Goal: Transaction & Acquisition: Purchase product/service

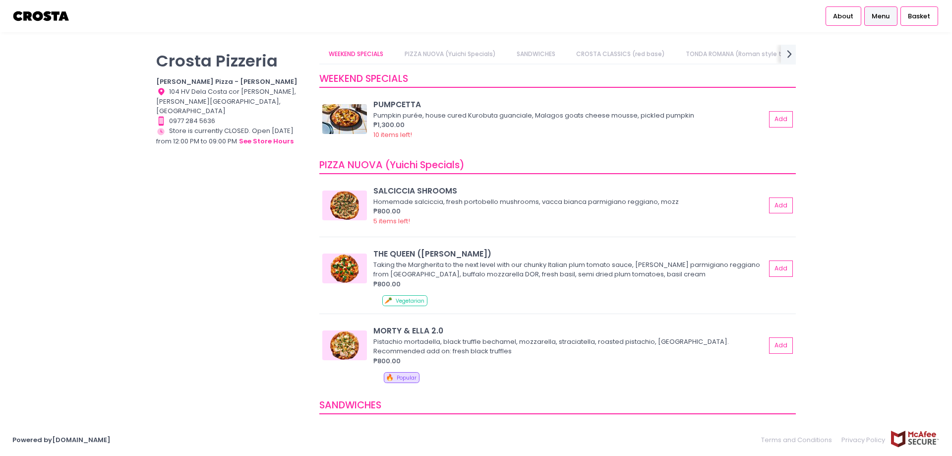
click at [878, 15] on span "Menu" at bounding box center [881, 16] width 18 height 10
click at [921, 13] on span "Basket" at bounding box center [919, 16] width 22 height 10
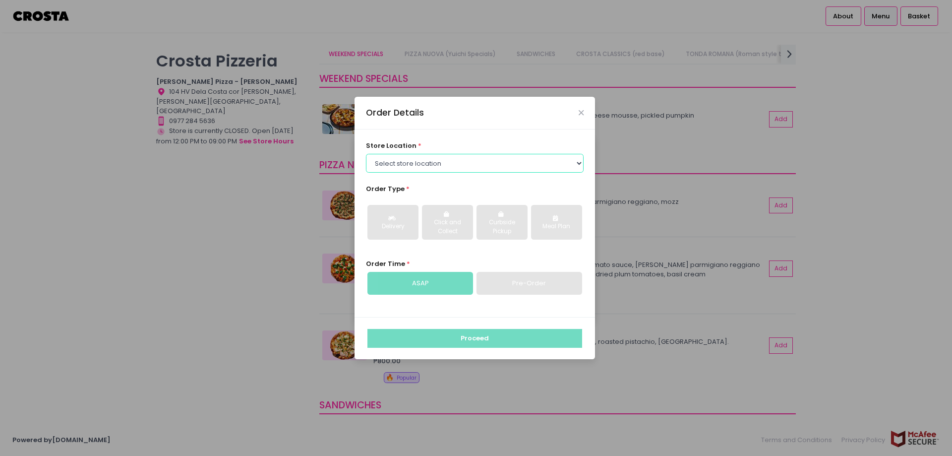
click at [582, 164] on select "Select store location [PERSON_NAME] Pizza - [PERSON_NAME] Pizza - [GEOGRAPHIC_D…" at bounding box center [475, 163] width 218 height 19
select select "5fabb2e53664a8677beaeb89"
click at [366, 154] on select "Select store location [PERSON_NAME] Pizza - [PERSON_NAME] Pizza - [GEOGRAPHIC_D…" at bounding box center [475, 163] width 218 height 19
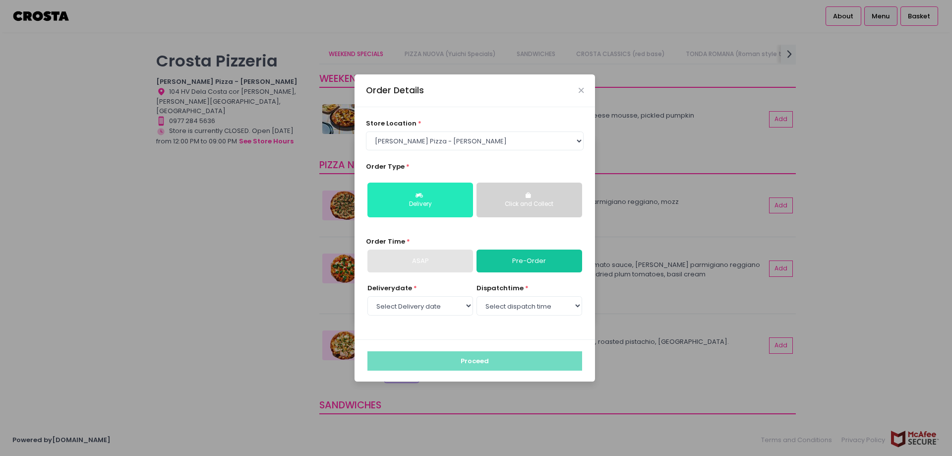
click at [425, 196] on button "Delivery" at bounding box center [420, 199] width 106 height 35
click at [530, 259] on link "Pre-Order" at bounding box center [529, 260] width 106 height 23
click at [466, 303] on select "Select Delivery date [DATE] [DATE] [DATE] [DATE] [DATE] [DATE]" at bounding box center [420, 305] width 106 height 19
select select "[DATE]"
click at [367, 296] on select "Select Delivery date [DATE] [DATE] [DATE] [DATE] [DATE] [DATE]" at bounding box center [420, 305] width 106 height 19
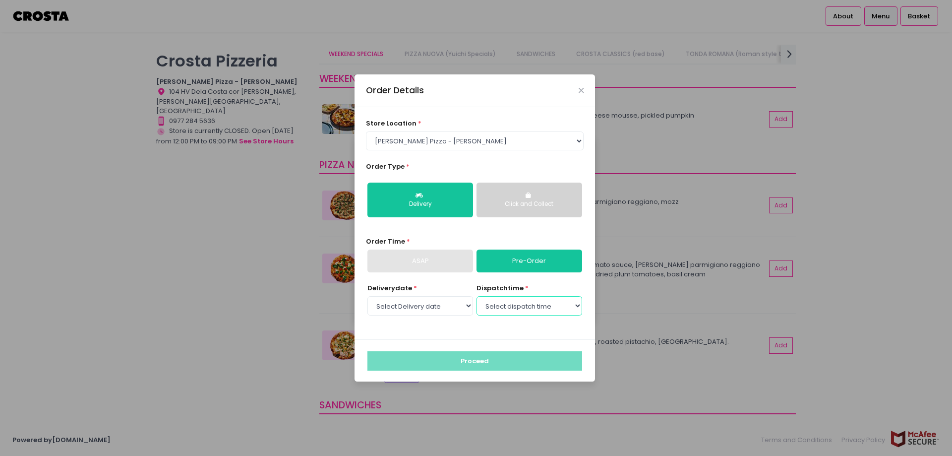
click at [571, 309] on select "Select dispatch time 12:00 PM - 12:30 PM 12:30 PM - 01:00 PM 01:00 PM - 01:30 P…" at bounding box center [529, 305] width 106 height 19
select select "12:00"
click at [476, 296] on select "Select dispatch time 12:00 PM - 12:30 PM 12:30 PM - 01:00 PM 01:00 PM - 01:30 P…" at bounding box center [529, 305] width 106 height 19
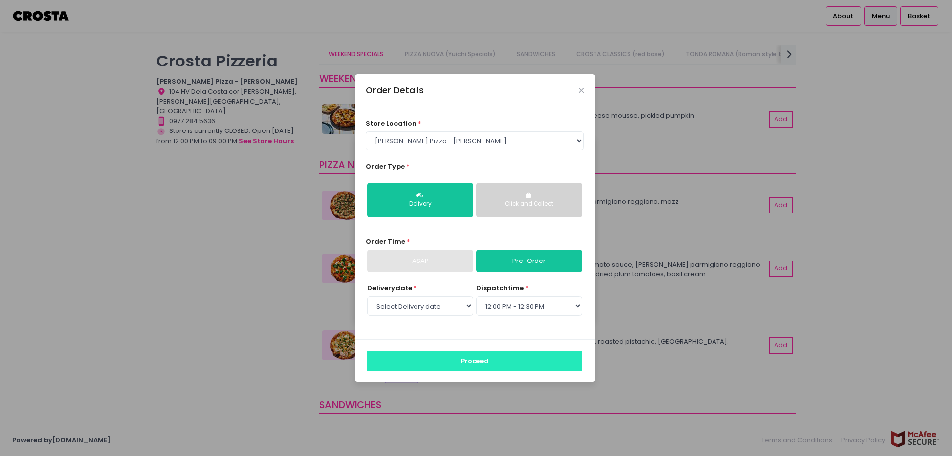
click at [488, 368] on button "Proceed" at bounding box center [474, 360] width 215 height 19
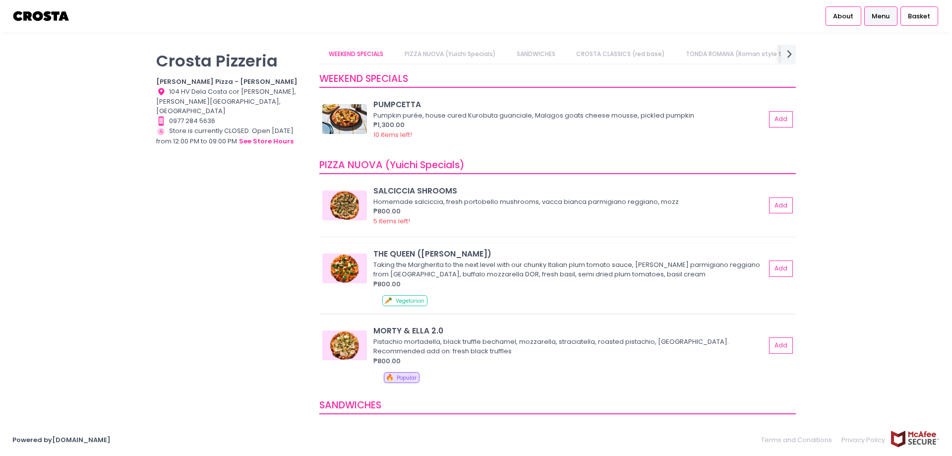
click at [340, 271] on img at bounding box center [344, 268] width 45 height 30
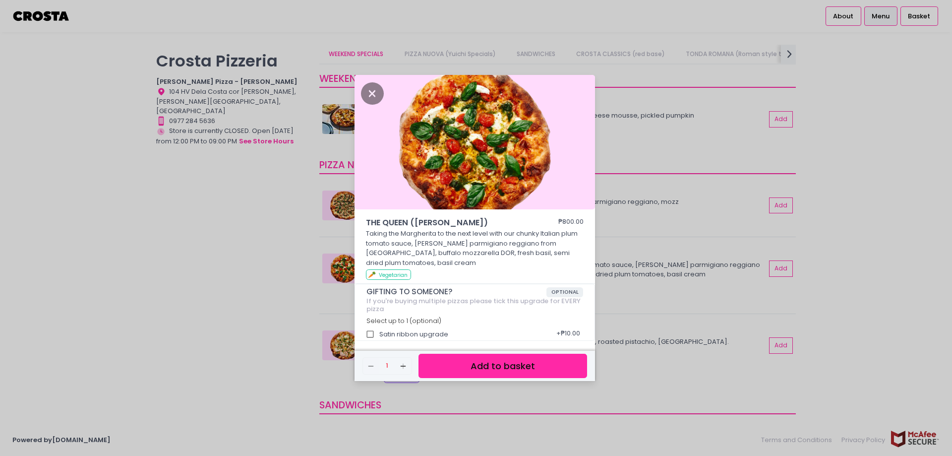
click at [534, 370] on button "Add to basket" at bounding box center [502, 366] width 169 height 24
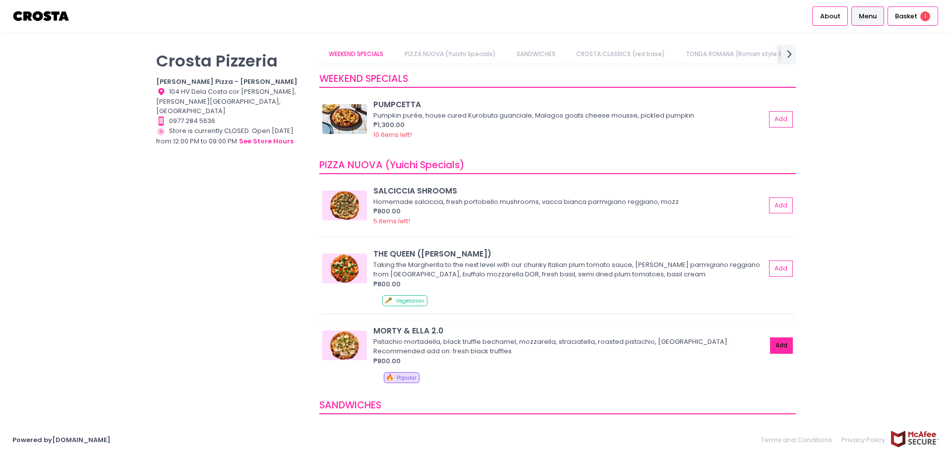
click at [770, 342] on button "Add" at bounding box center [781, 345] width 23 height 16
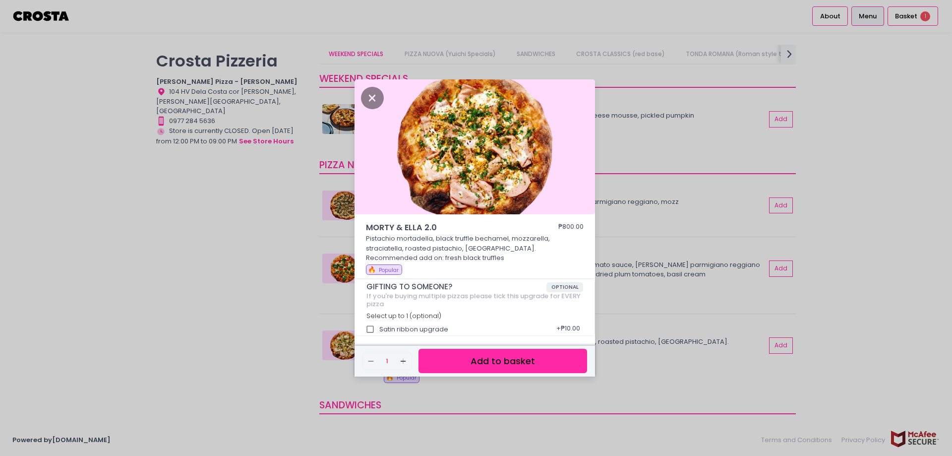
click at [519, 362] on button "Add to basket" at bounding box center [502, 361] width 169 height 24
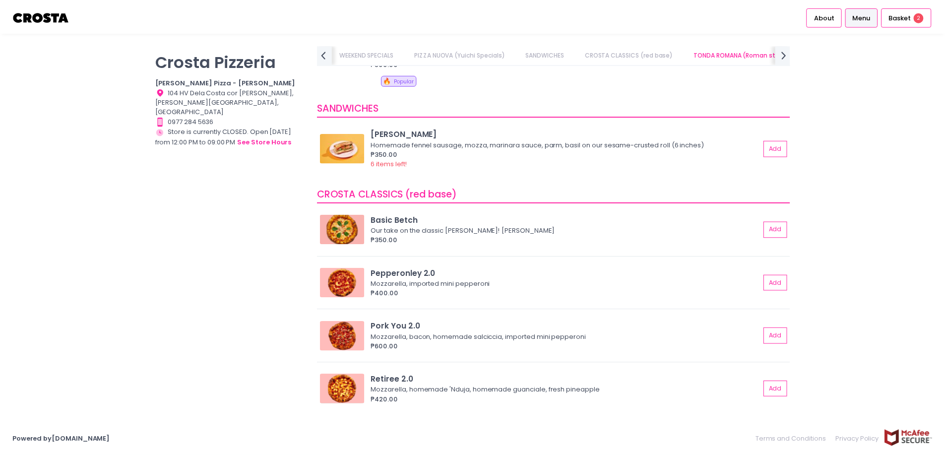
scroll to position [0, 37]
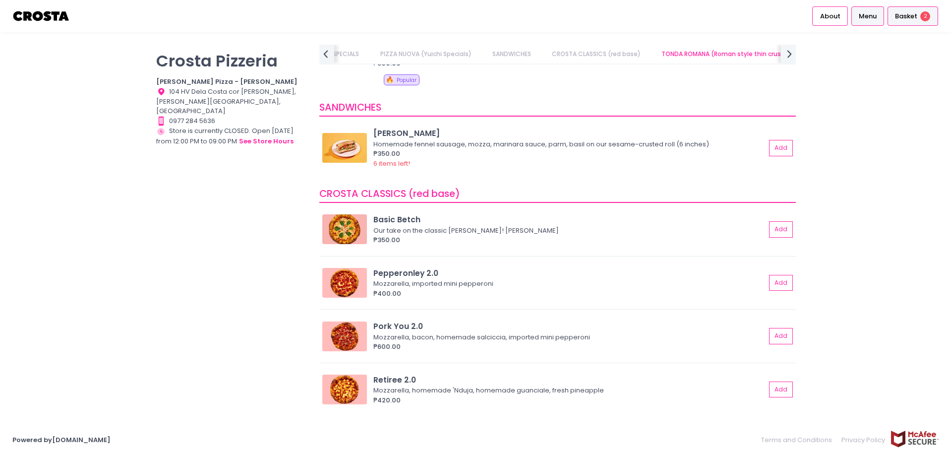
click at [903, 17] on span "Basket" at bounding box center [906, 16] width 22 height 10
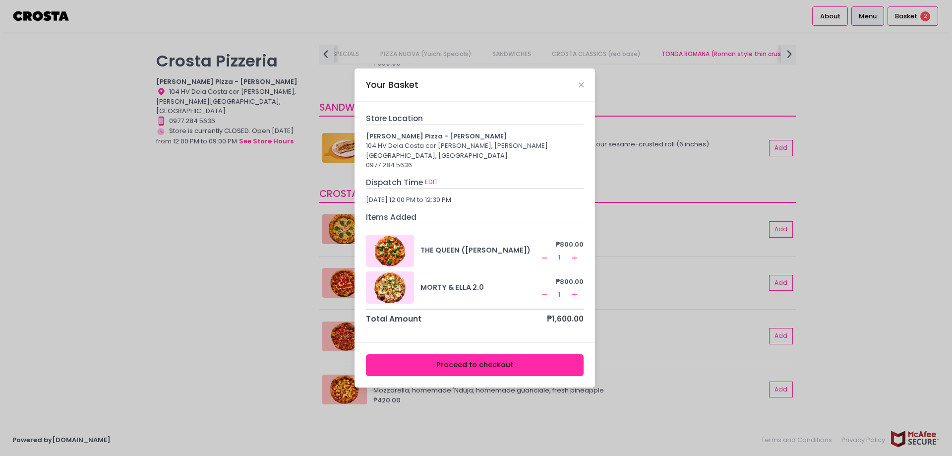
click at [501, 361] on button "Proceed to checkout" at bounding box center [475, 365] width 218 height 22
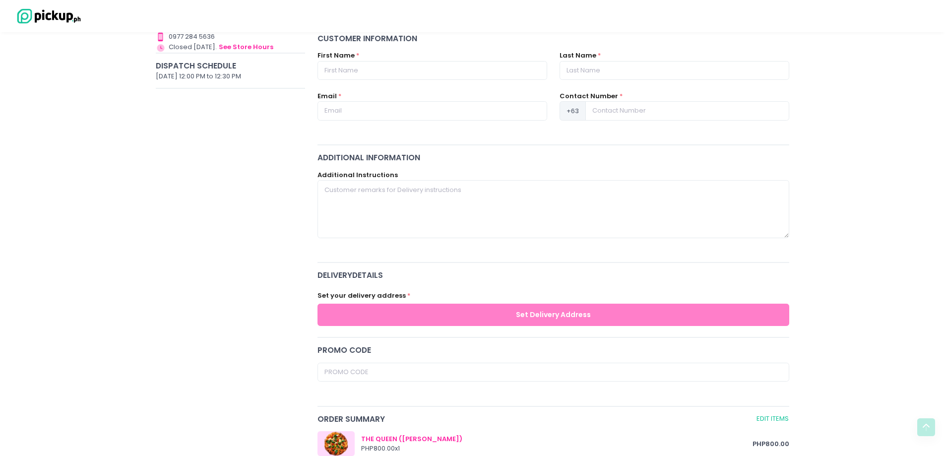
scroll to position [50, 0]
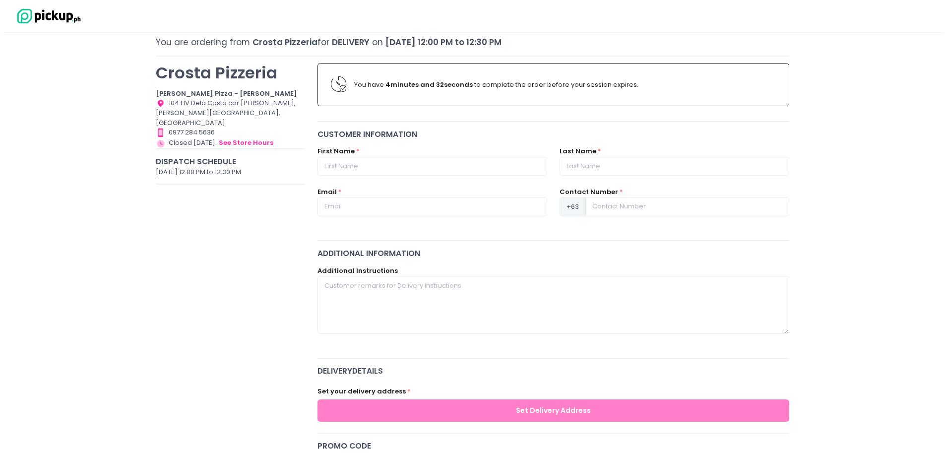
click at [384, 395] on label "Set your delivery address" at bounding box center [361, 391] width 88 height 10
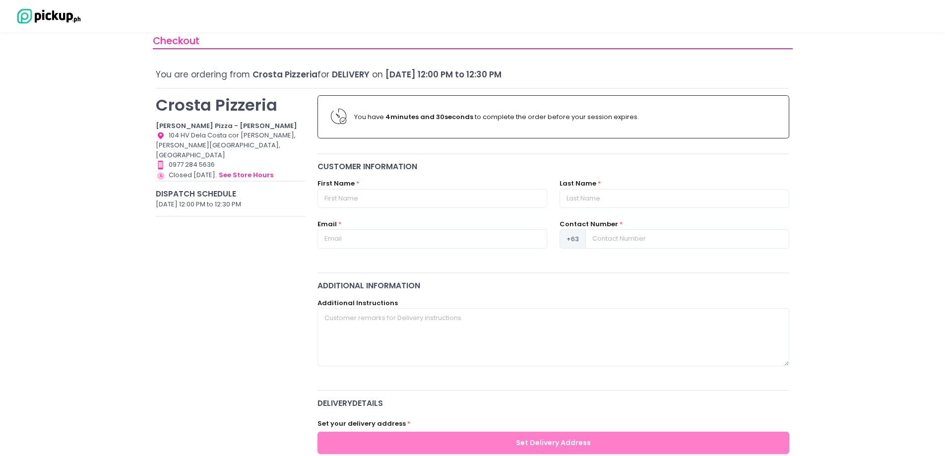
scroll to position [0, 0]
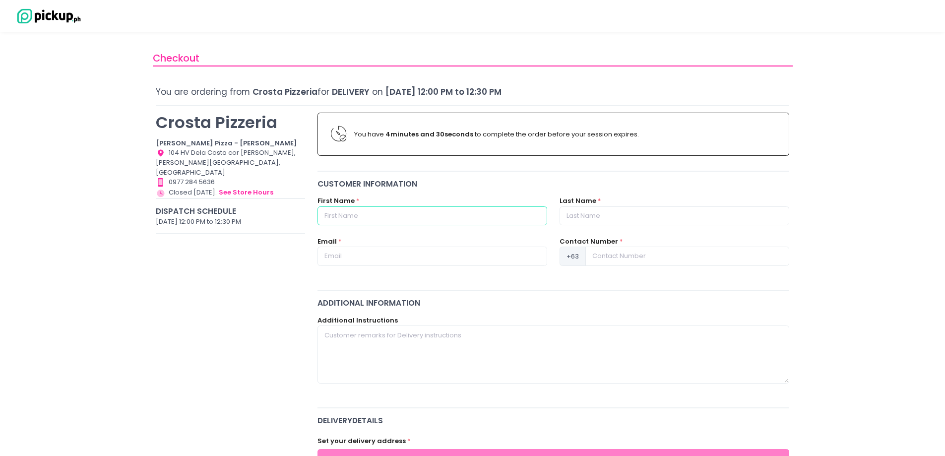
click at [439, 219] on input "text" at bounding box center [432, 215] width 230 height 19
type input "Pensyn"
click at [613, 214] on input "text" at bounding box center [674, 215] width 230 height 19
type input "[PERSON_NAME]"
click at [431, 251] on input "text" at bounding box center [432, 255] width 230 height 19
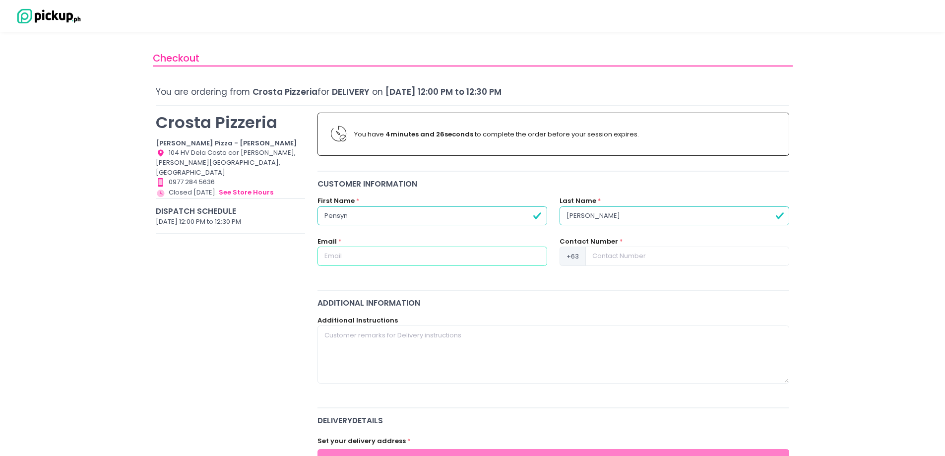
type input "[EMAIL_ADDRESS][DOMAIN_NAME]"
click at [650, 251] on input at bounding box center [687, 255] width 204 height 19
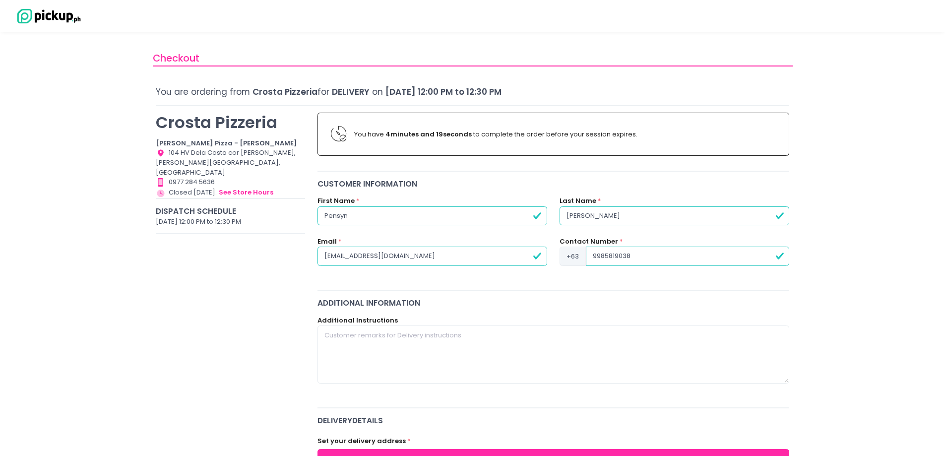
type input "9985819038"
click at [460, 331] on textarea at bounding box center [553, 354] width 472 height 58
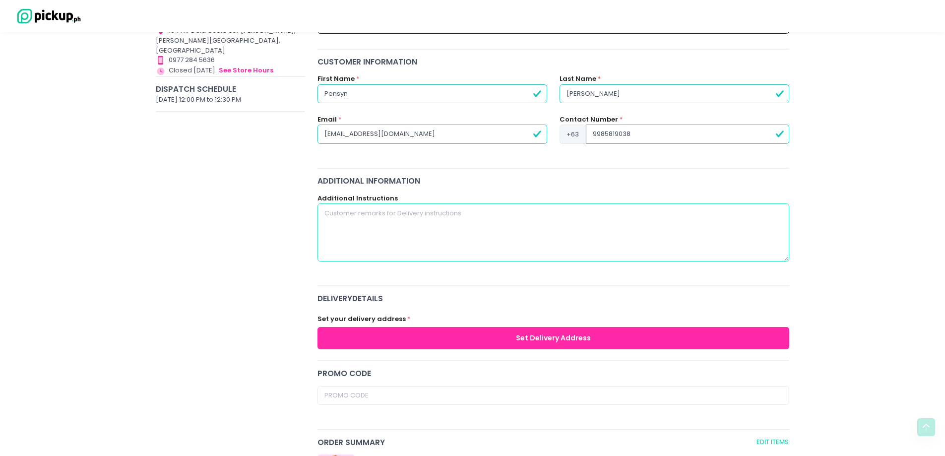
scroll to position [248, 0]
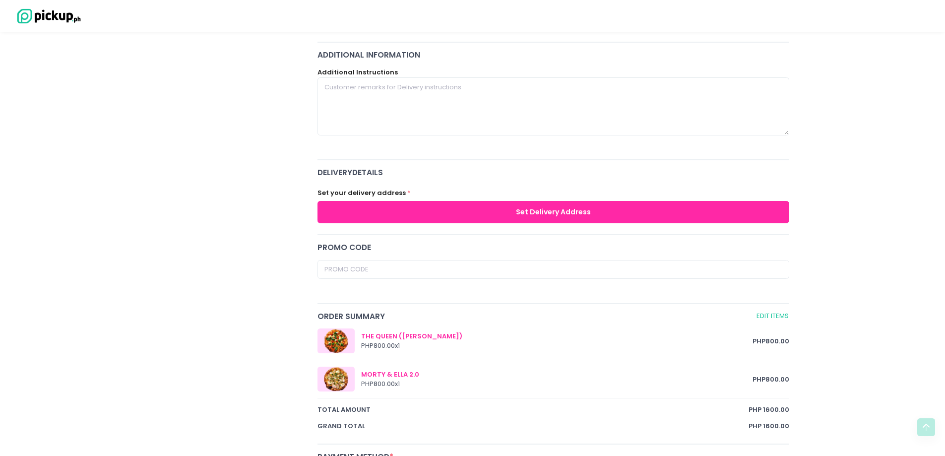
click at [455, 218] on button "Set Delivery Address" at bounding box center [553, 212] width 472 height 22
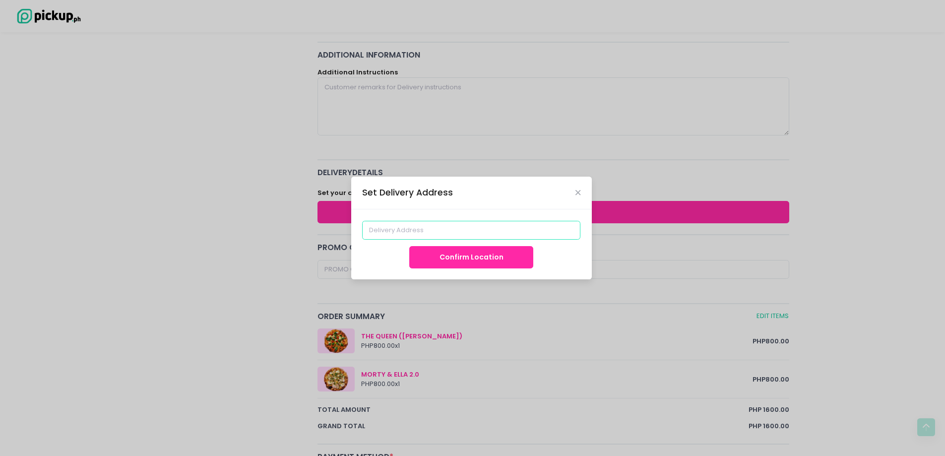
click at [450, 236] on input at bounding box center [471, 230] width 218 height 19
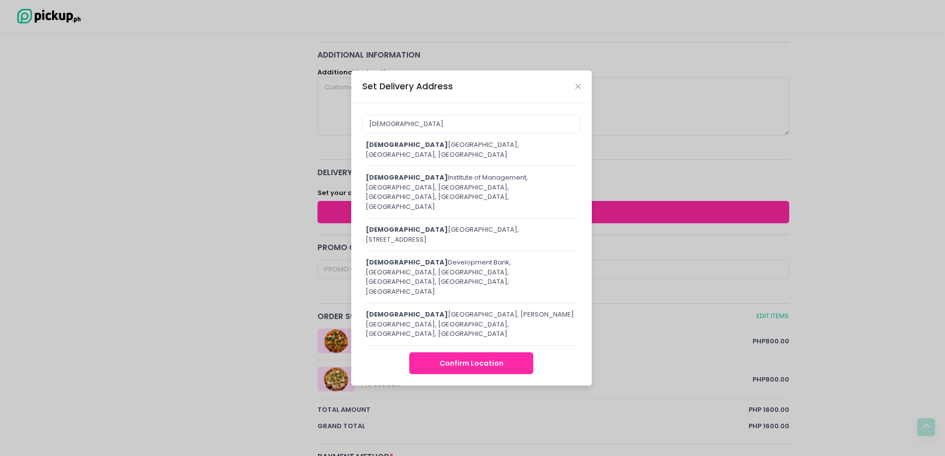
click at [513, 159] on div "[GEOGRAPHIC_DATA], [GEOGRAPHIC_DATA], [GEOGRAPHIC_DATA]" at bounding box center [471, 149] width 212 height 19
type input "[GEOGRAPHIC_DATA], [GEOGRAPHIC_DATA], [GEOGRAPHIC_DATA]"
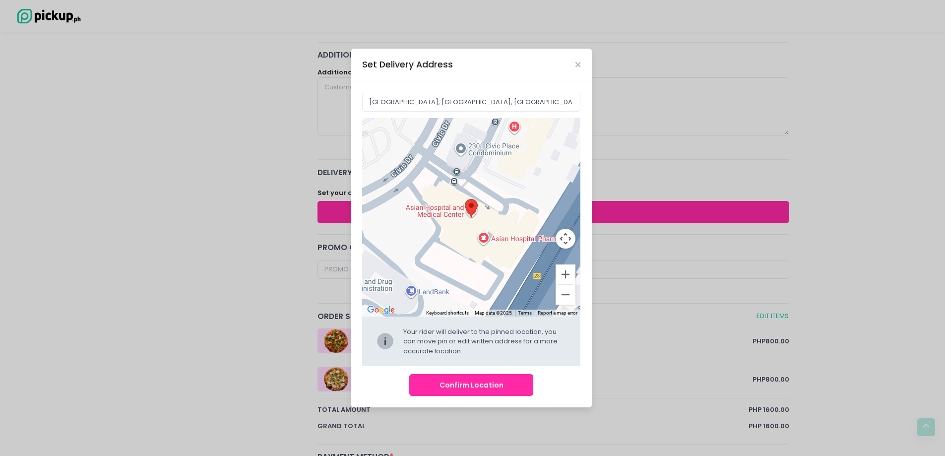
click at [498, 392] on button "Confirm Location" at bounding box center [471, 385] width 124 height 22
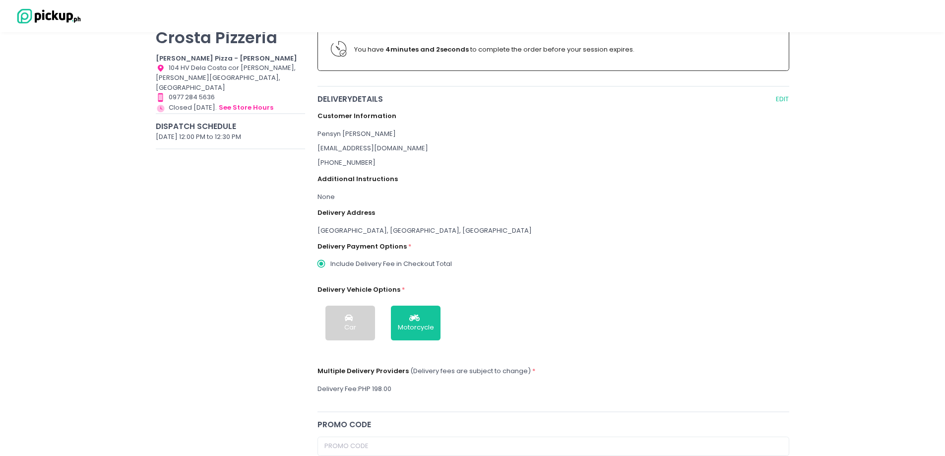
scroll to position [99, 0]
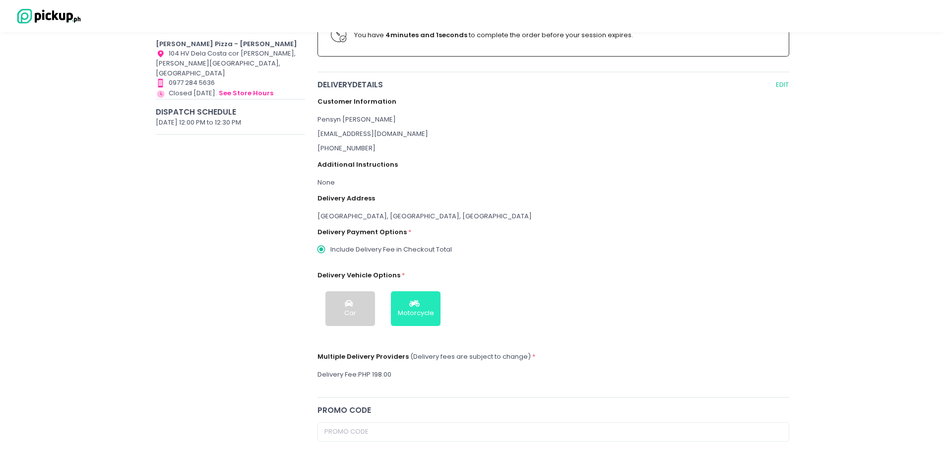
click at [413, 311] on div "Motorcycle" at bounding box center [416, 313] width 36 height 10
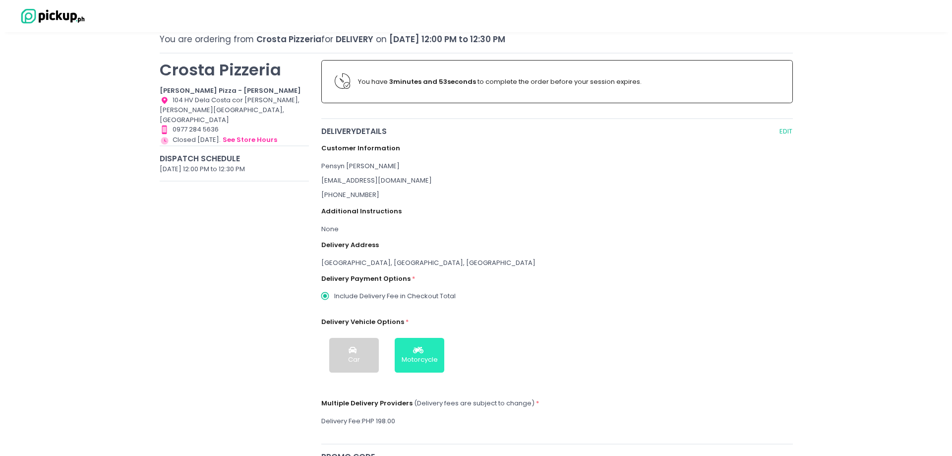
scroll to position [0, 0]
